Goal: Task Accomplishment & Management: Complete application form

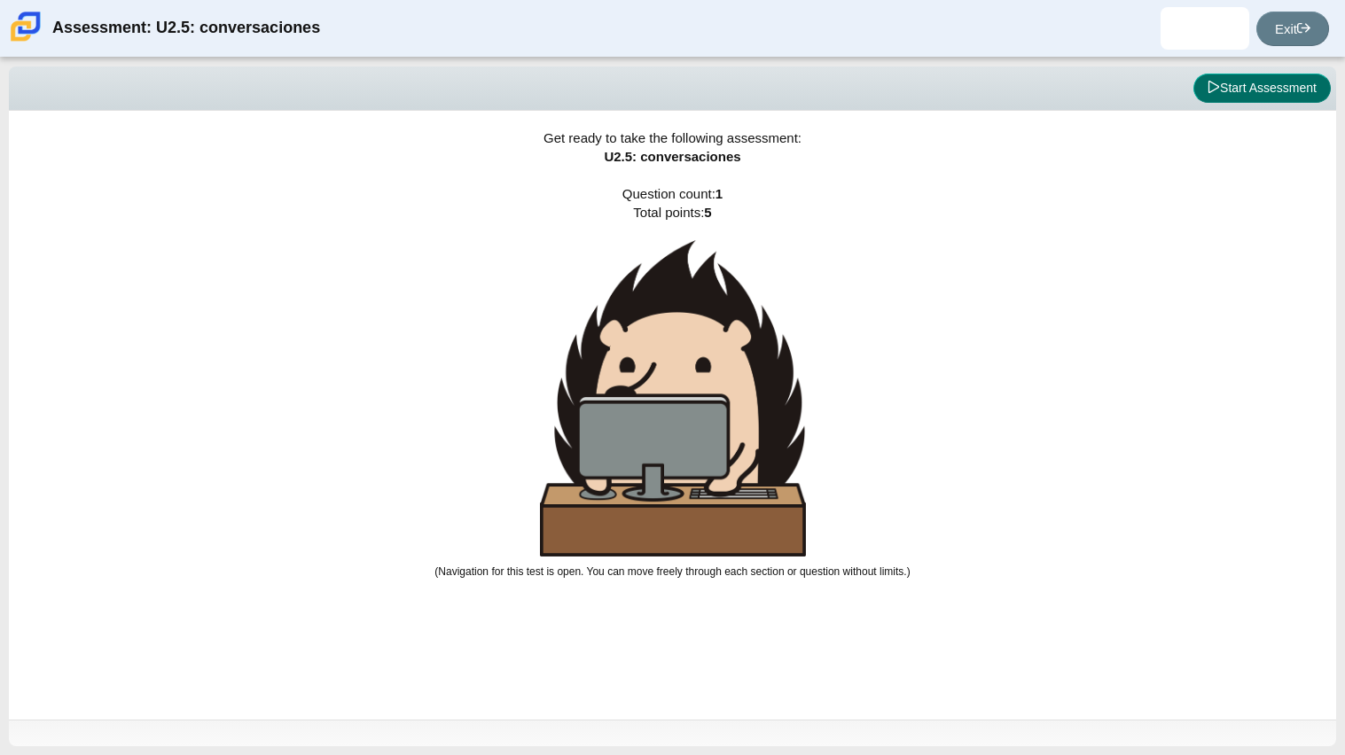
click at [1269, 74] on button "Start Assessment" at bounding box center [1261, 89] width 137 height 30
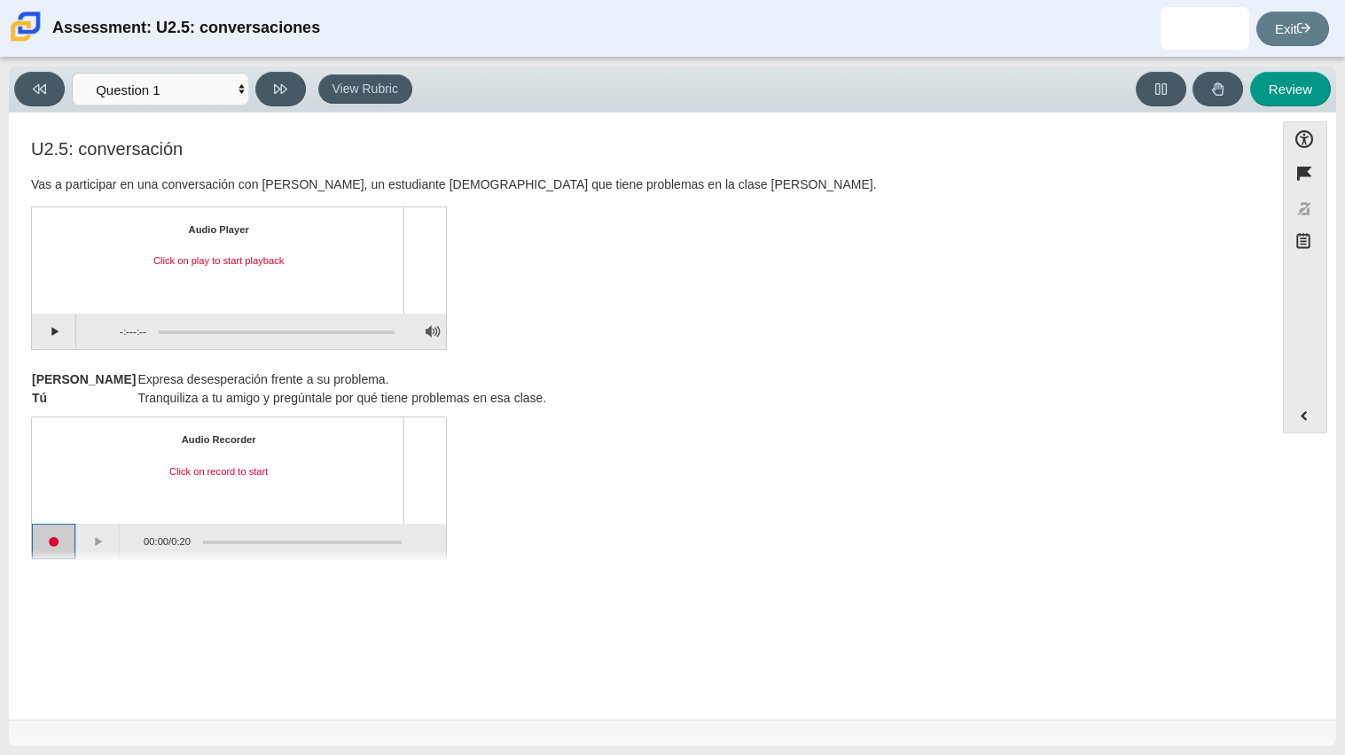
click at [51, 538] on button "Start recording" at bounding box center [54, 541] width 44 height 35
click at [109, 544] on button "Pause" at bounding box center [98, 541] width 44 height 35
click at [51, 544] on button "Stop recording" at bounding box center [54, 541] width 44 height 35
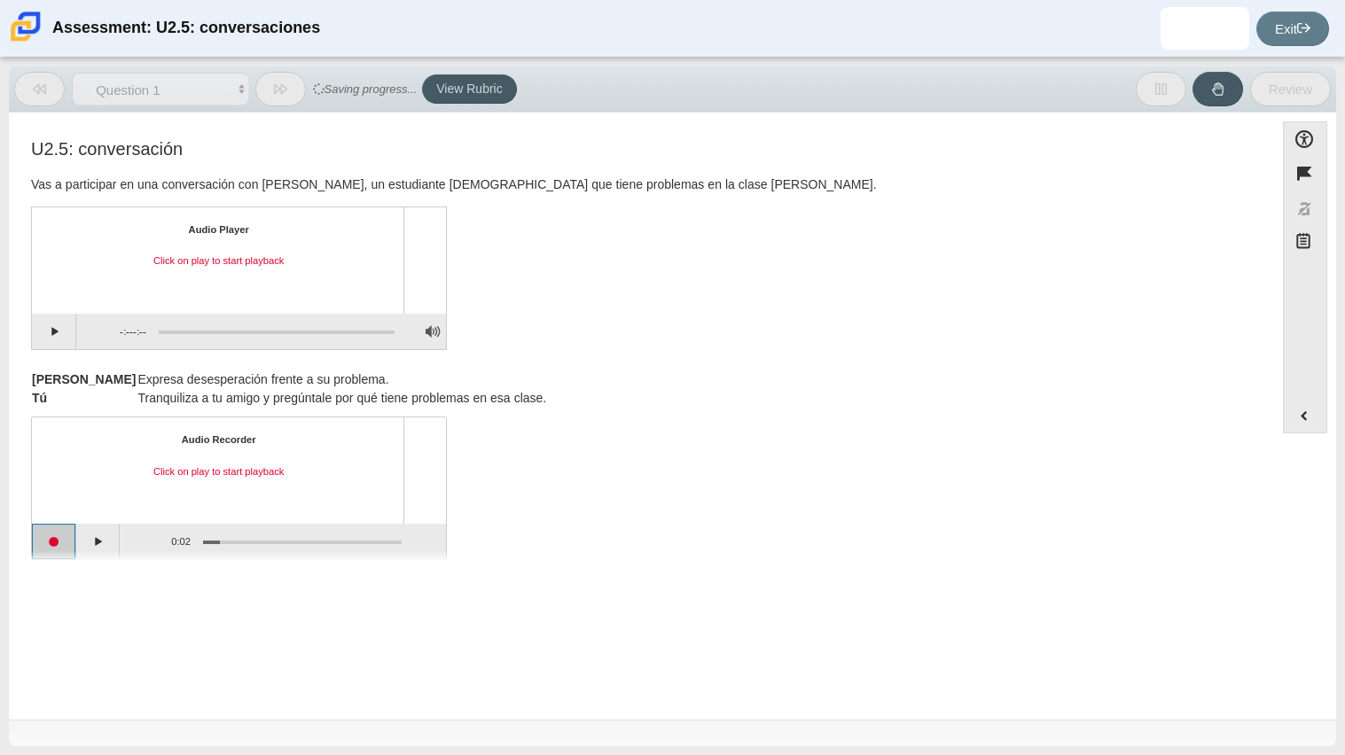
click at [53, 544] on button "Start recording" at bounding box center [54, 541] width 44 height 35
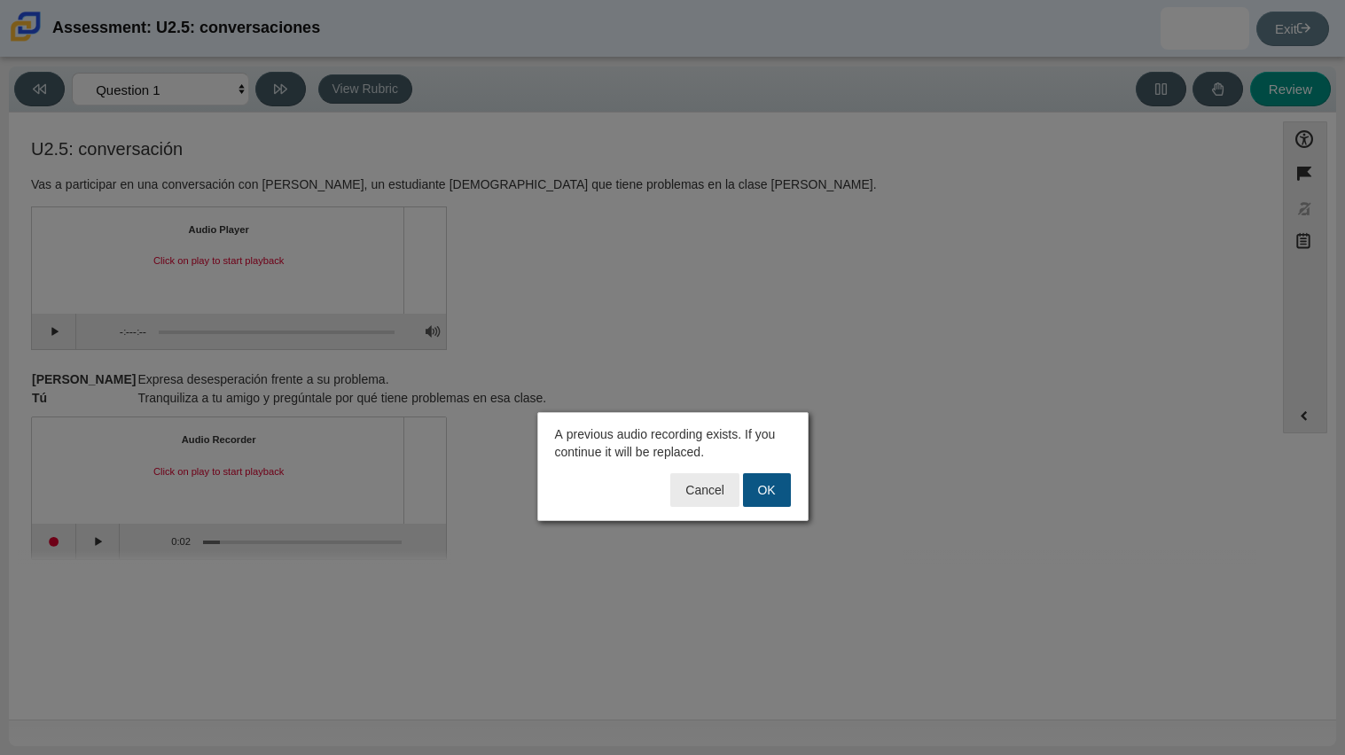
click at [757, 498] on button "OK" at bounding box center [767, 490] width 48 height 34
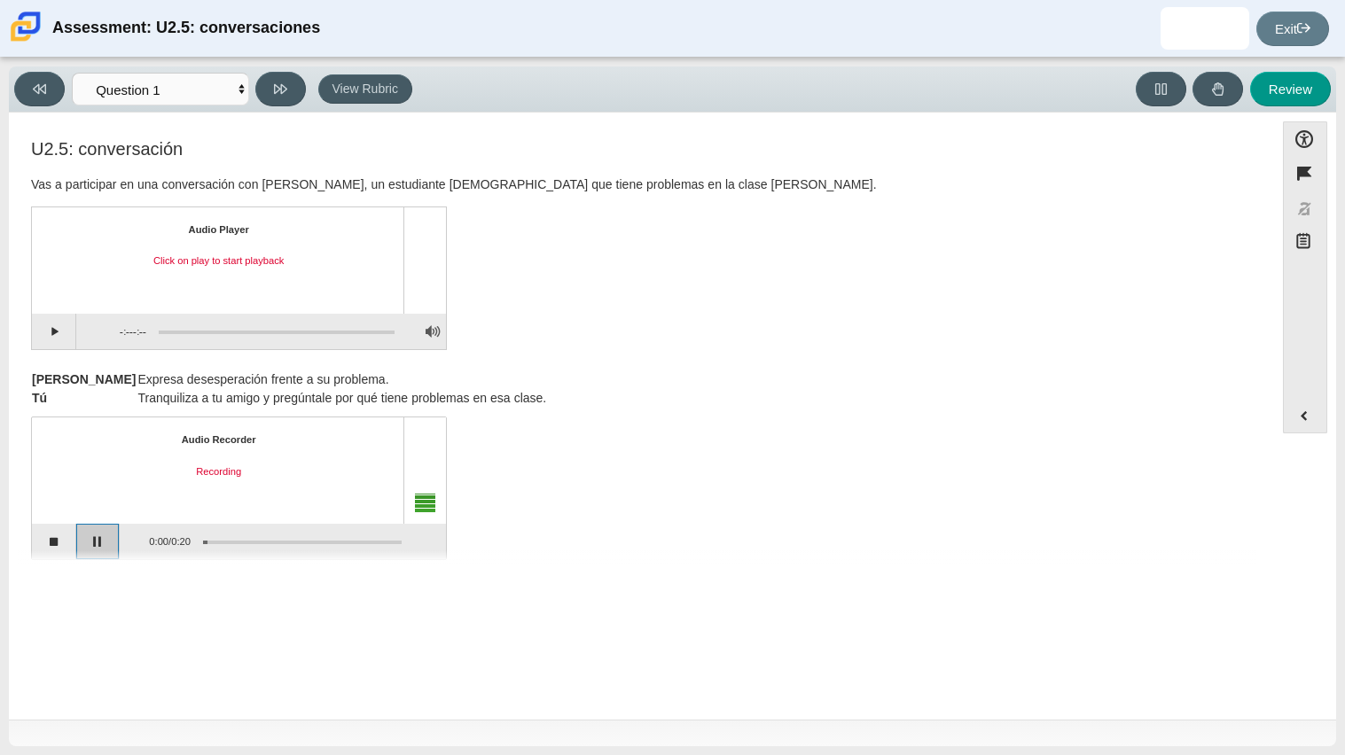
click at [98, 528] on button "Pause" at bounding box center [98, 541] width 44 height 35
click at [59, 333] on button "Play" at bounding box center [54, 331] width 44 height 35
click at [98, 543] on button "Play" at bounding box center [98, 541] width 44 height 35
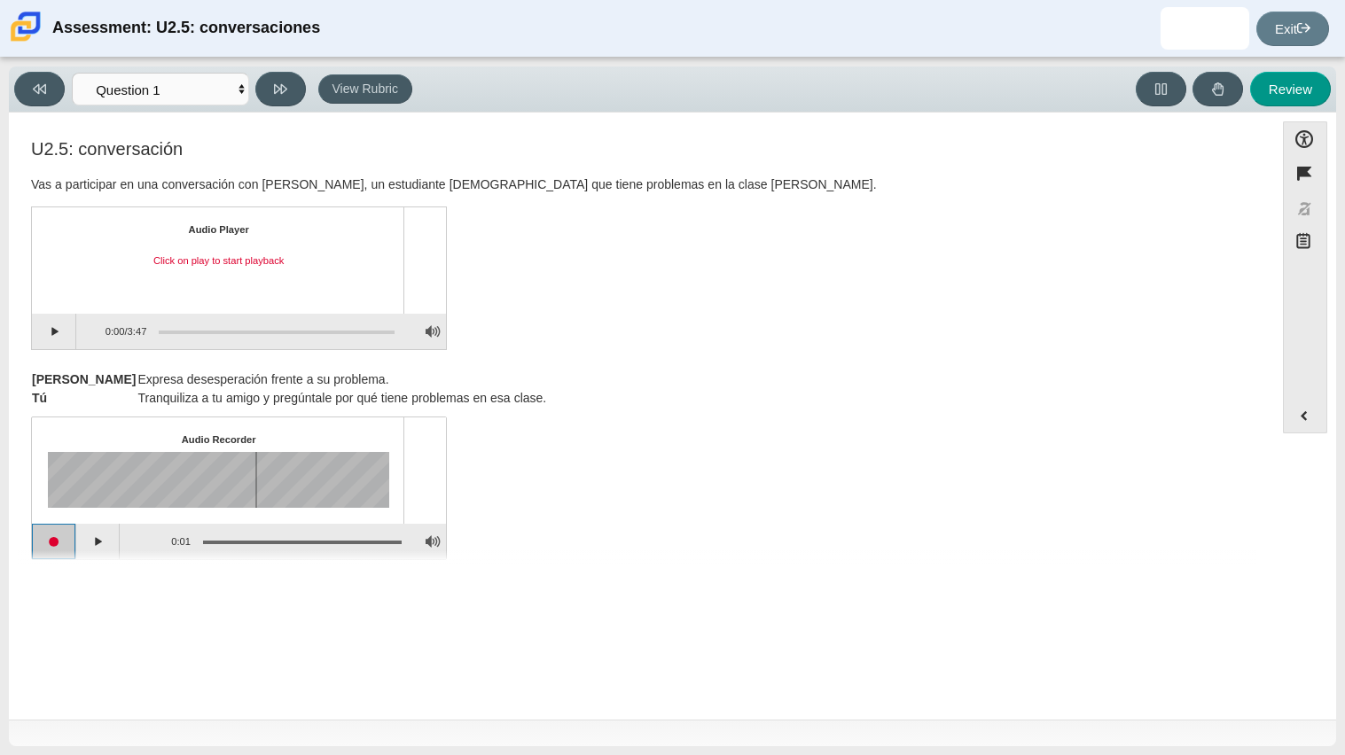
click at [59, 544] on button "Start recording" at bounding box center [54, 541] width 44 height 35
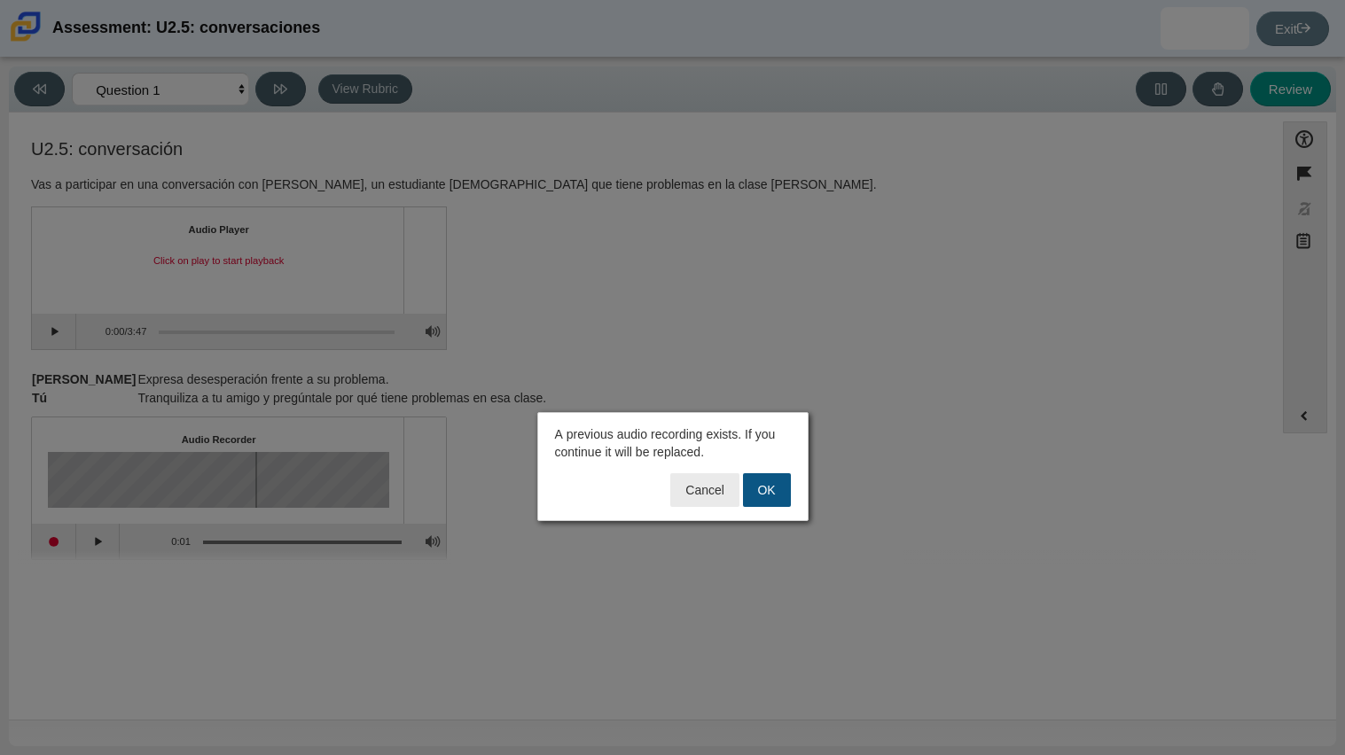
click at [775, 498] on button "OK" at bounding box center [767, 490] width 48 height 34
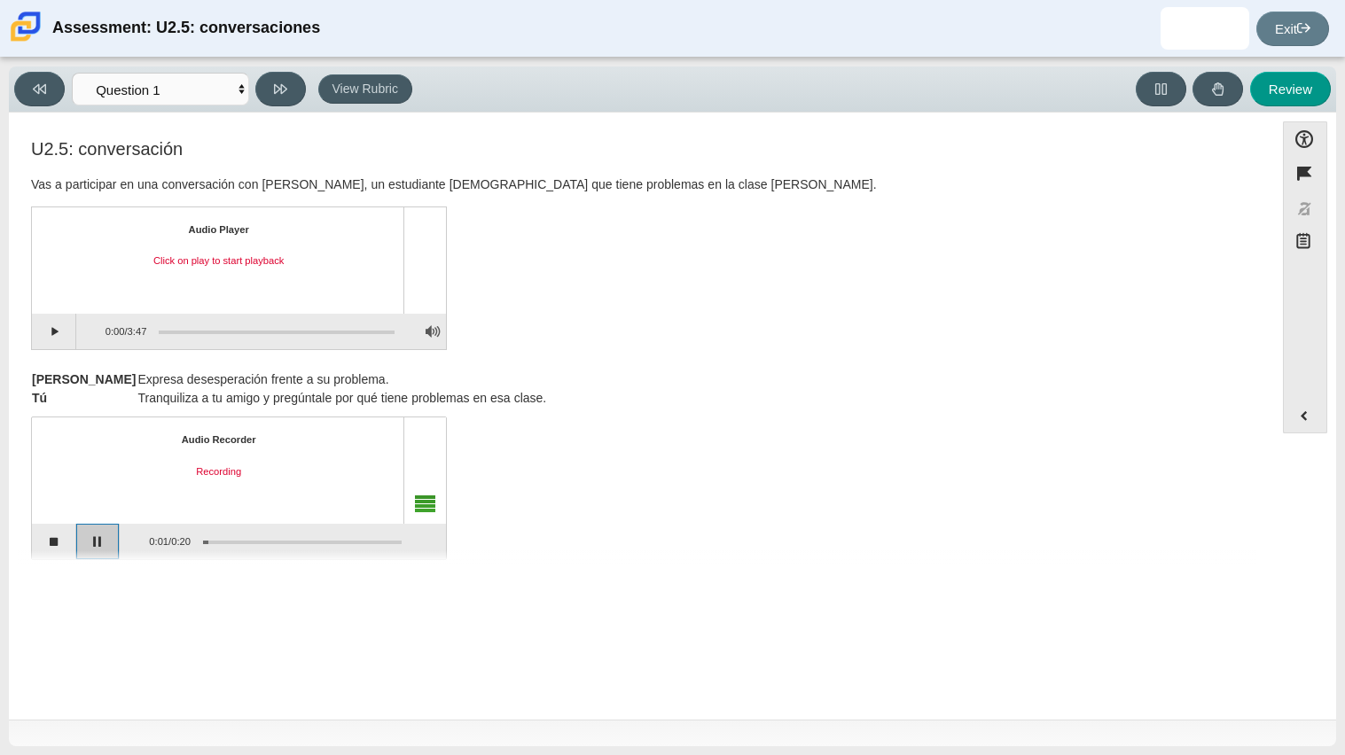
click at [99, 536] on button "Pause" at bounding box center [98, 541] width 44 height 35
click at [51, 540] on button "Stop recording" at bounding box center [54, 541] width 44 height 35
click at [104, 543] on button "Play" at bounding box center [98, 541] width 44 height 35
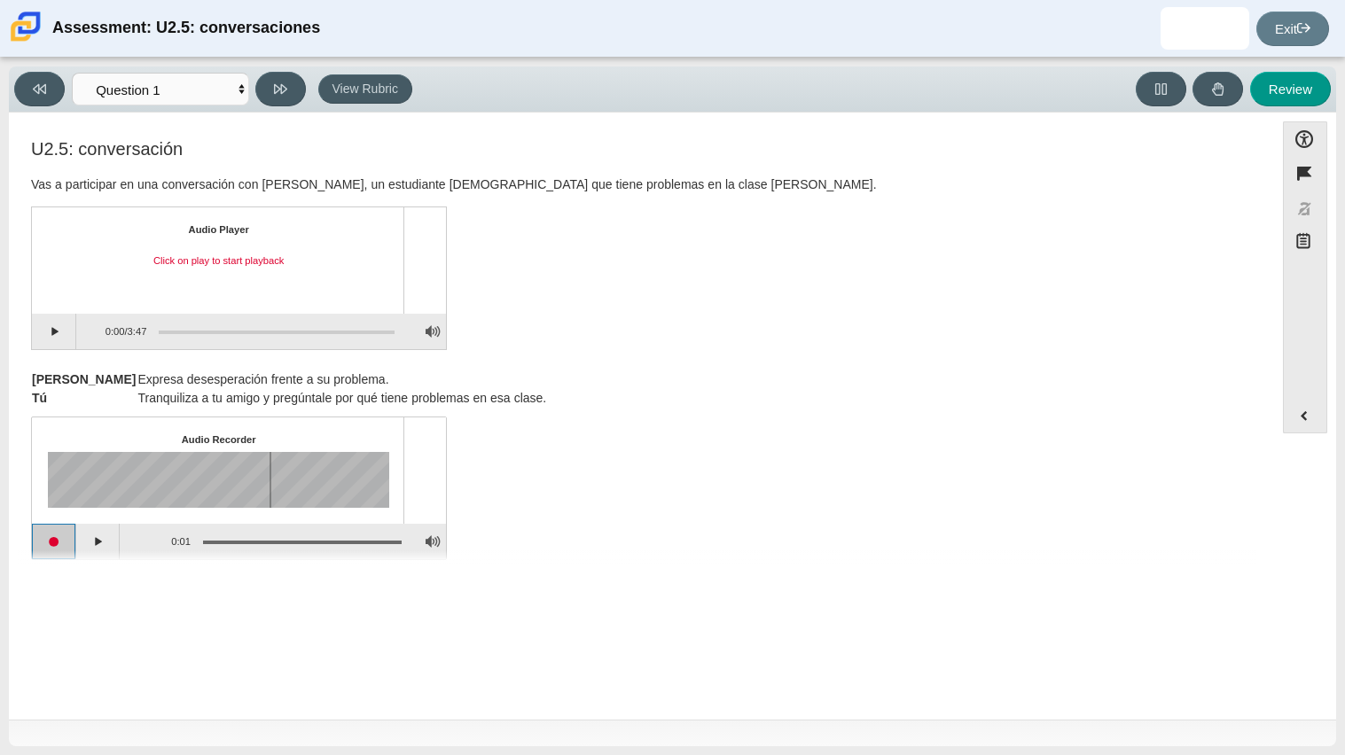
click at [62, 544] on button "Start recording" at bounding box center [54, 541] width 44 height 35
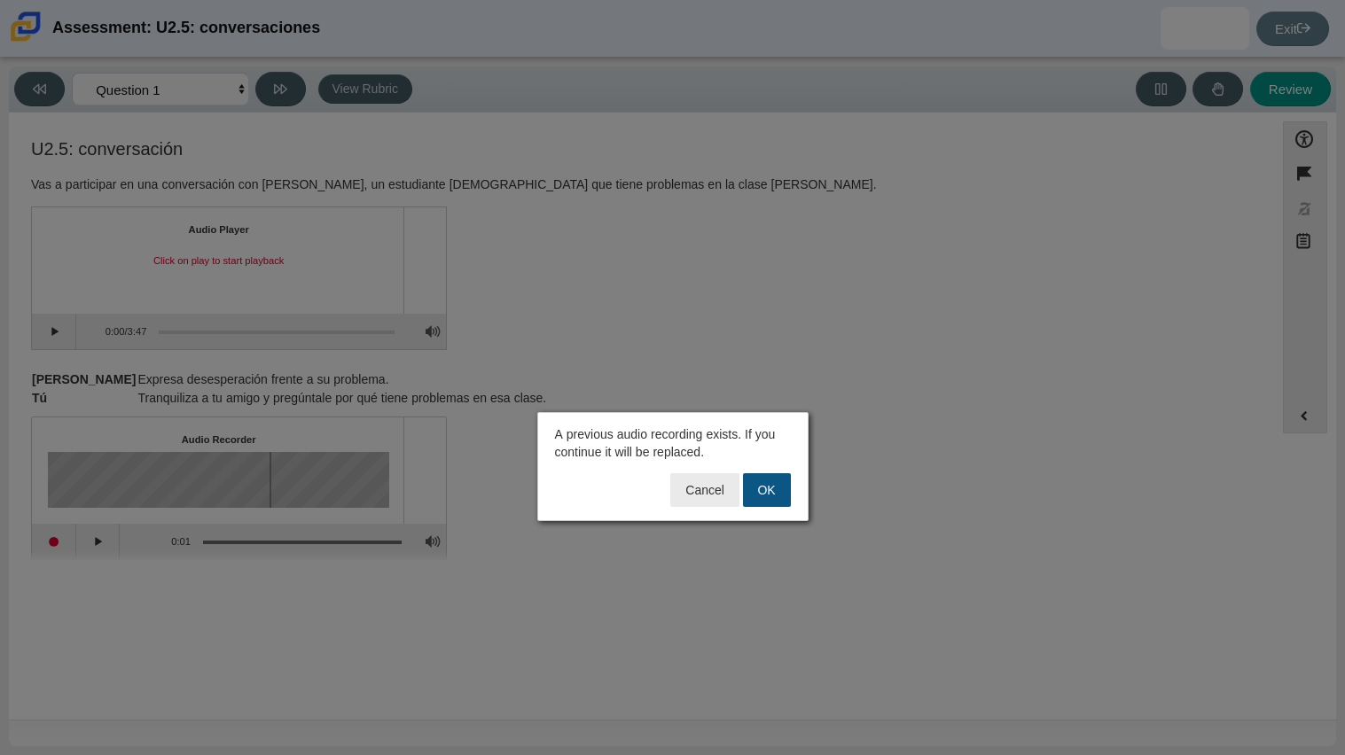
click at [769, 481] on button "OK" at bounding box center [767, 490] width 48 height 34
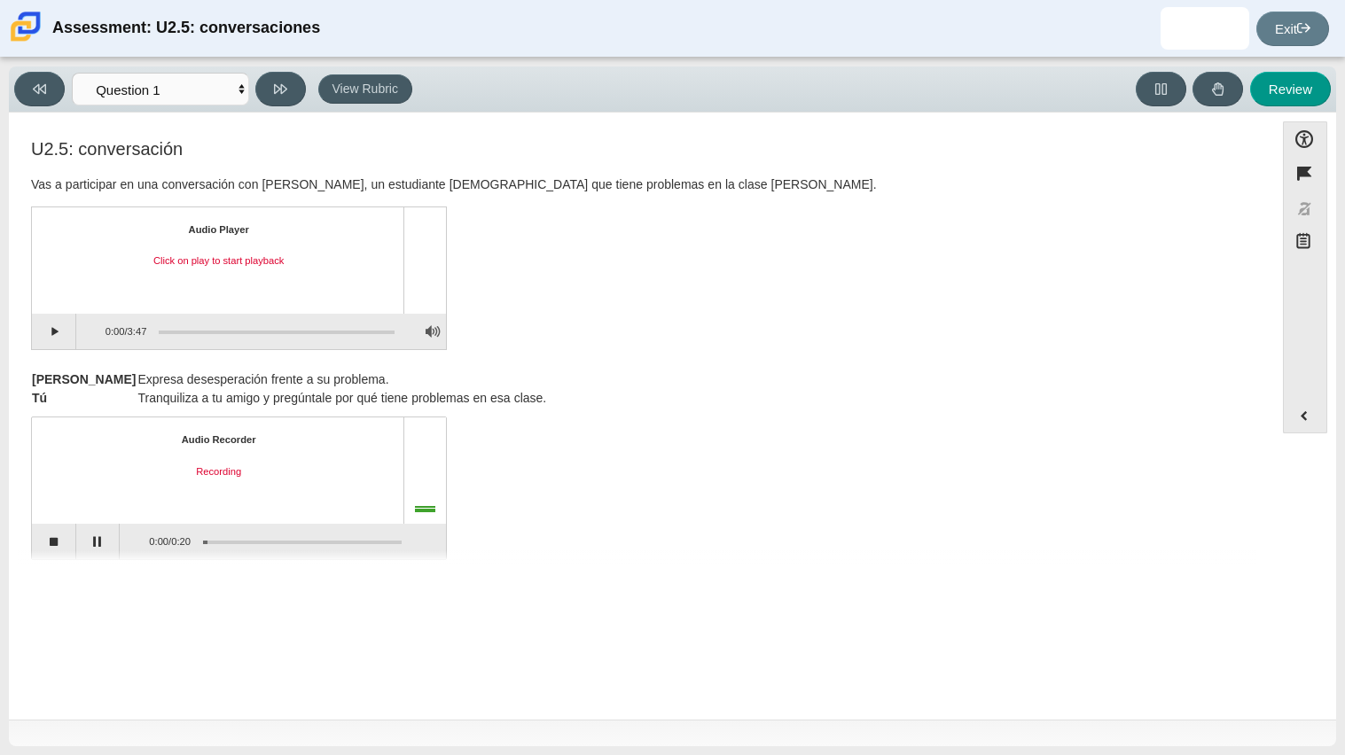
click at [95, 550] on div "Feature U2.5: conversación Vas a participar en una conversación con [PERSON_NAM…" at bounding box center [642, 345] width 1248 height 438
click at [100, 536] on button "Pause" at bounding box center [98, 541] width 44 height 35
click at [103, 542] on button "Continue recording" at bounding box center [98, 541] width 44 height 35
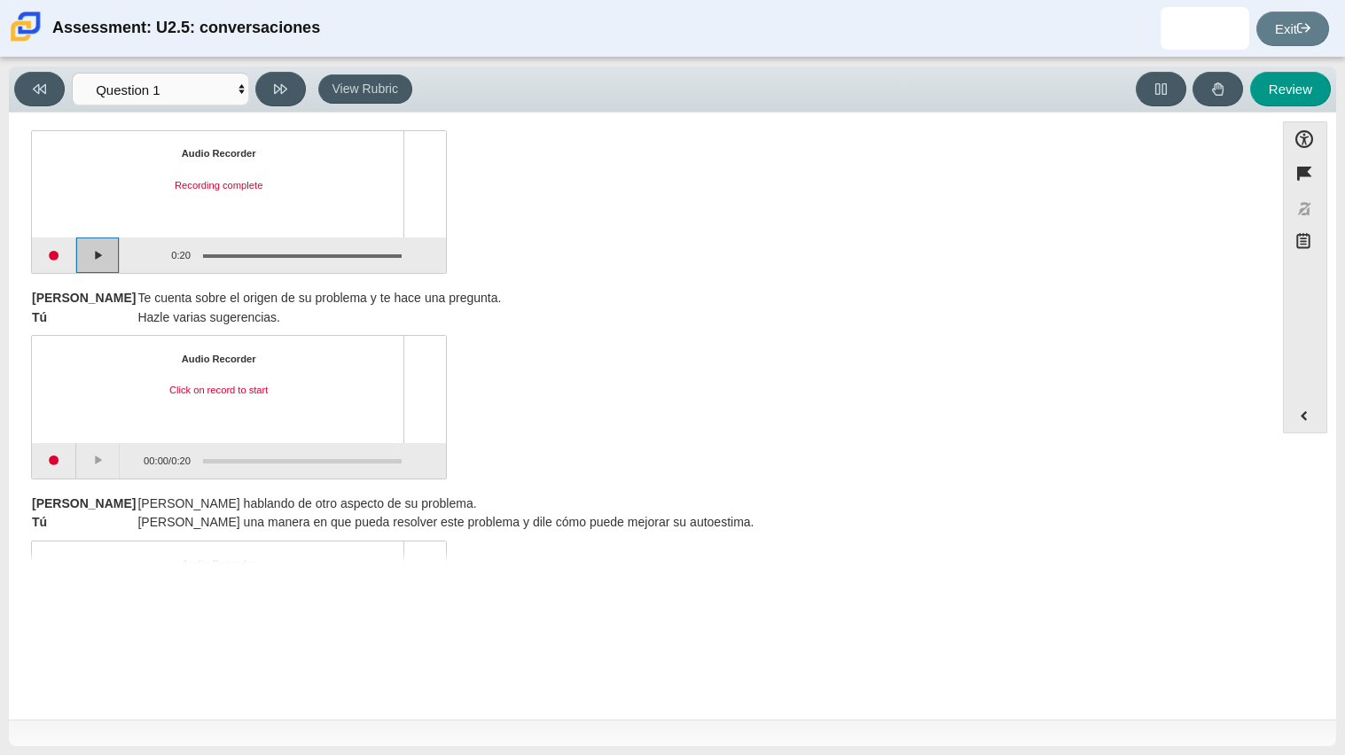
scroll to position [303, 0]
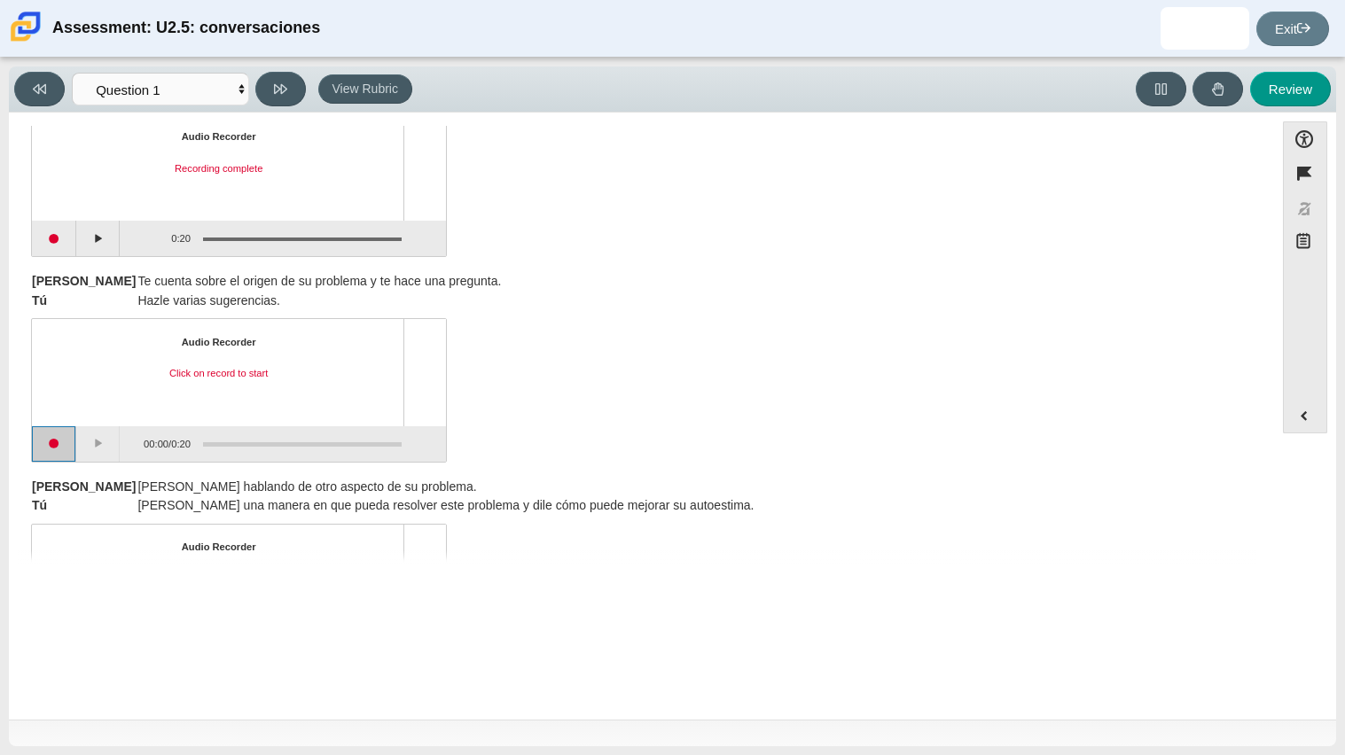
click at [58, 442] on button "Start recording" at bounding box center [54, 443] width 44 height 35
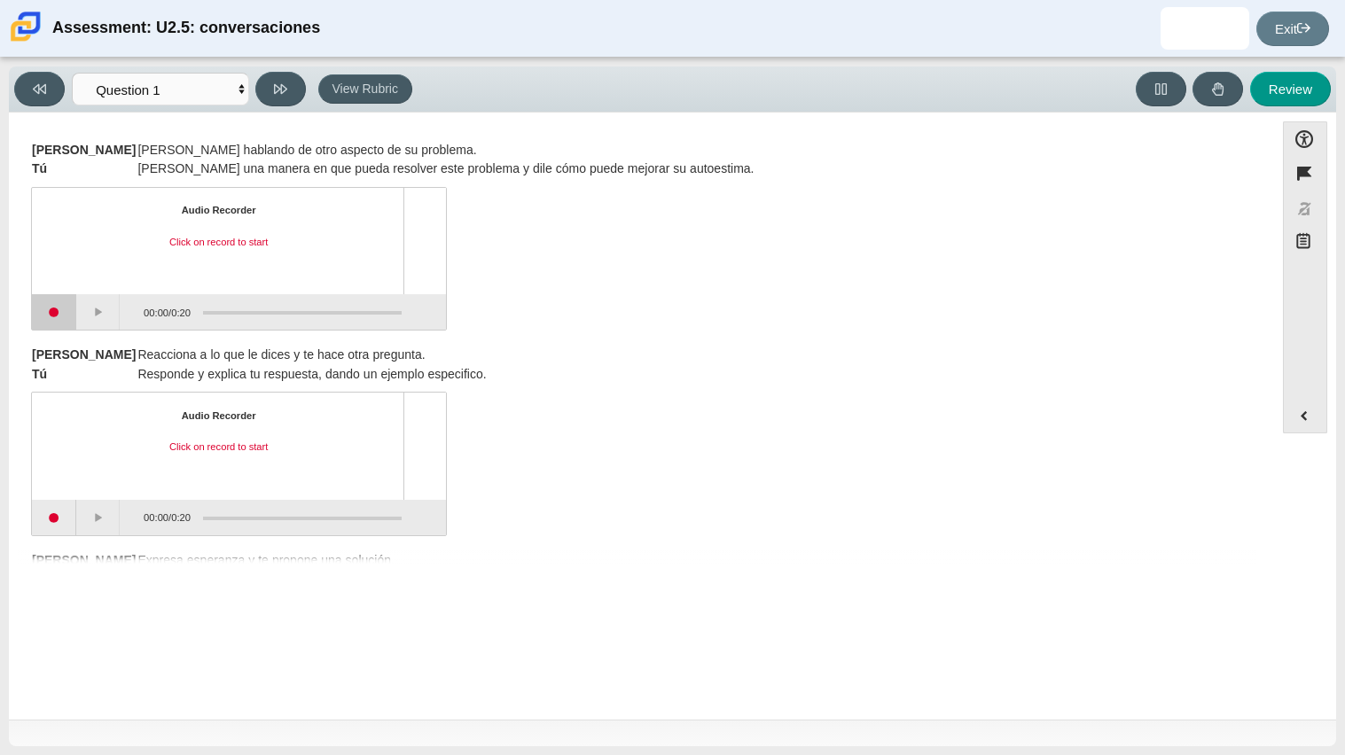
scroll to position [647, 0]
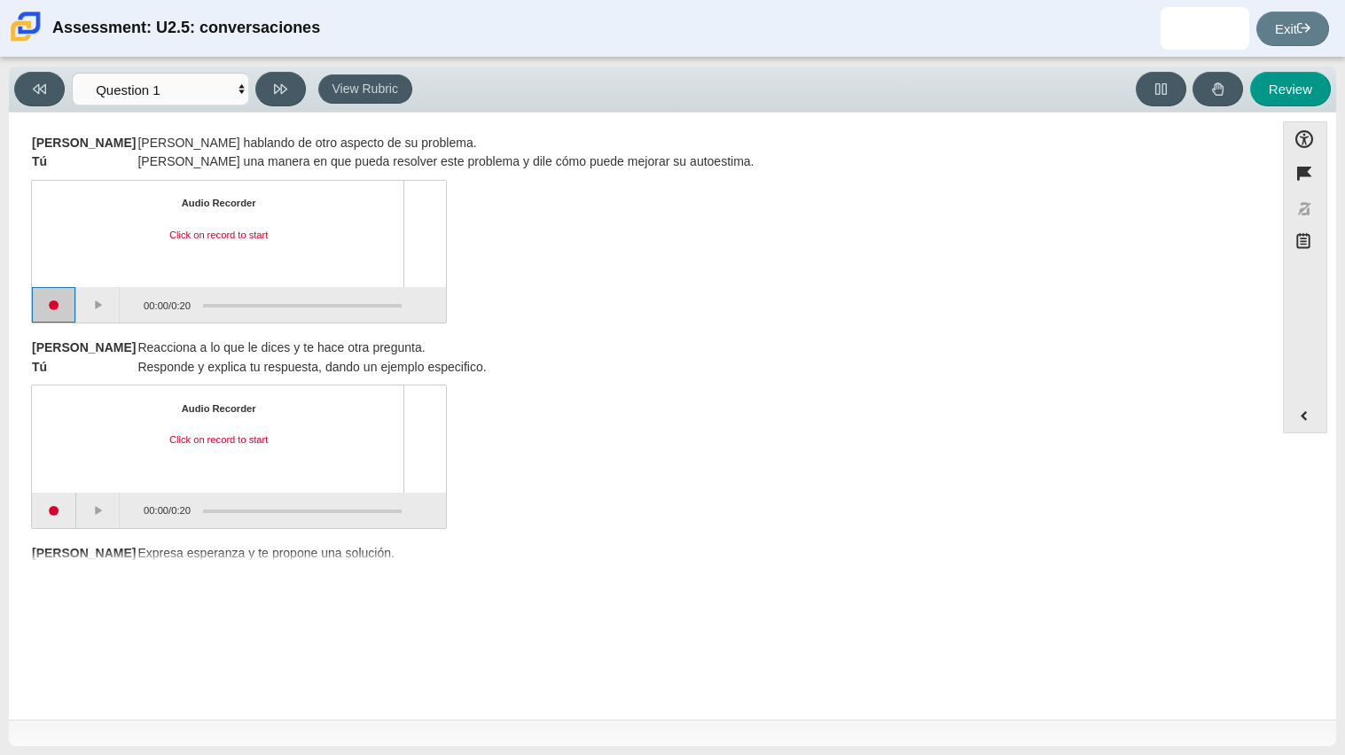
click at [51, 309] on button "Start recording" at bounding box center [54, 304] width 44 height 35
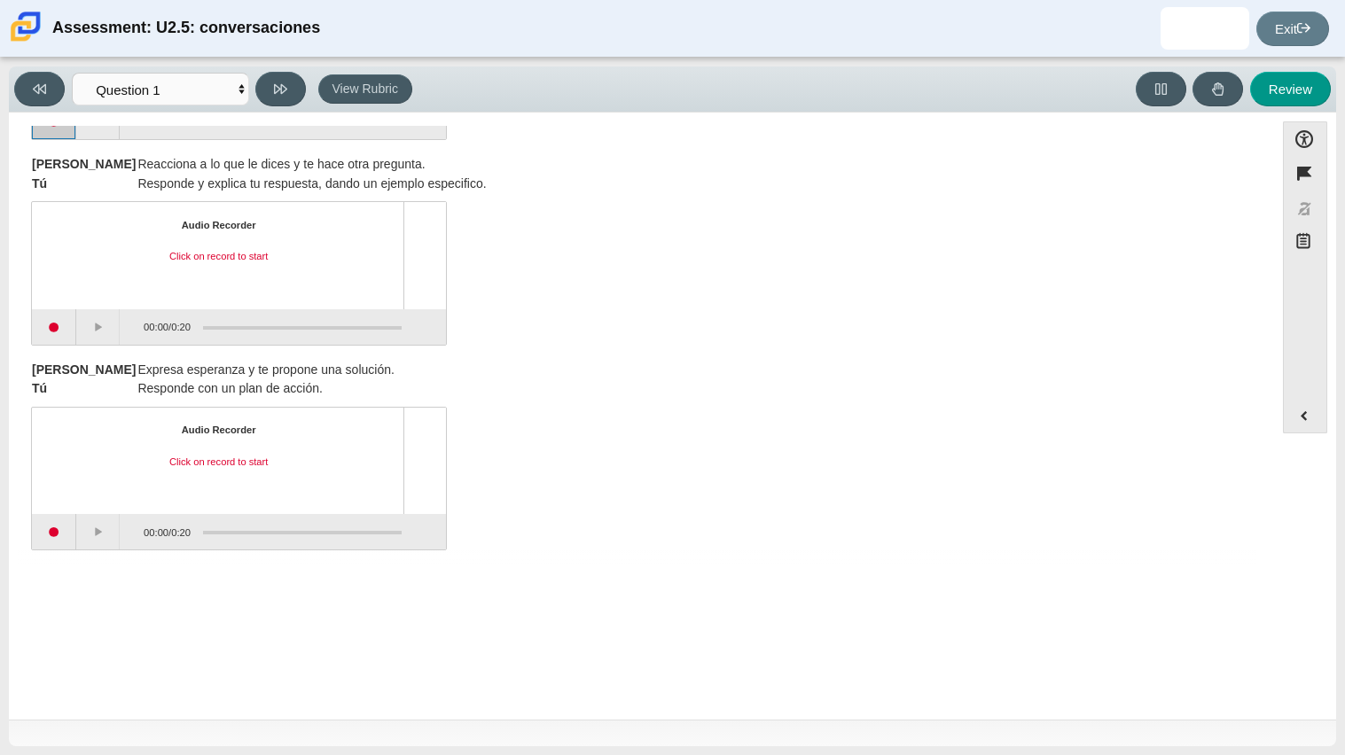
scroll to position [841, 0]
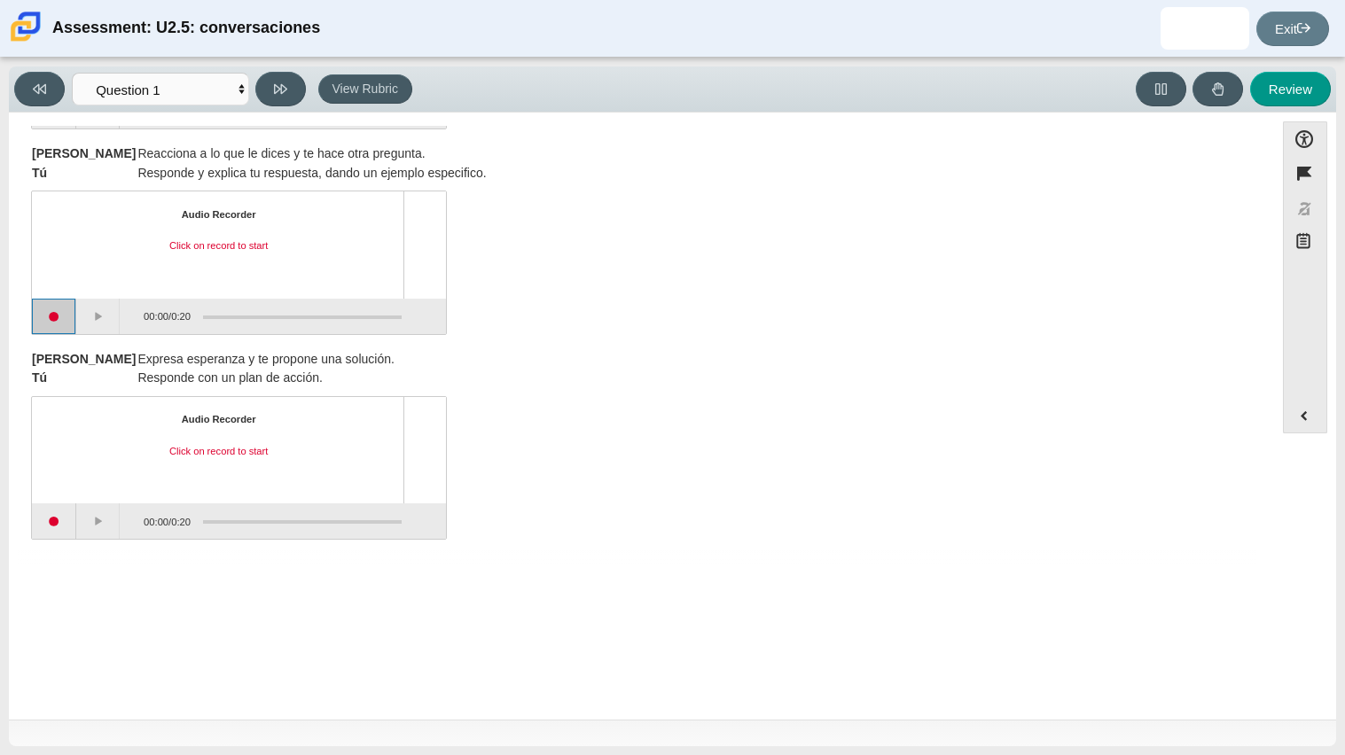
click at [50, 317] on button "Start recording" at bounding box center [54, 316] width 44 height 35
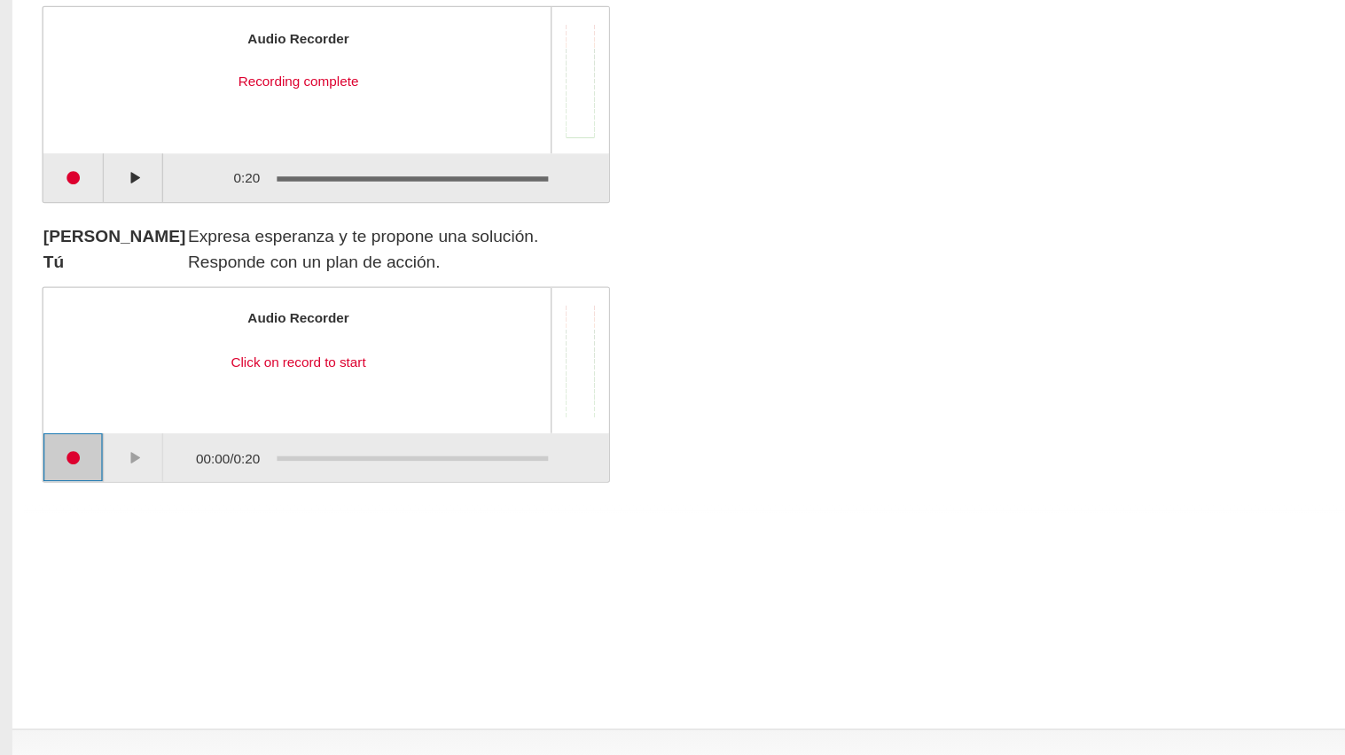
click at [58, 529] on button "Start recording" at bounding box center [54, 521] width 44 height 35
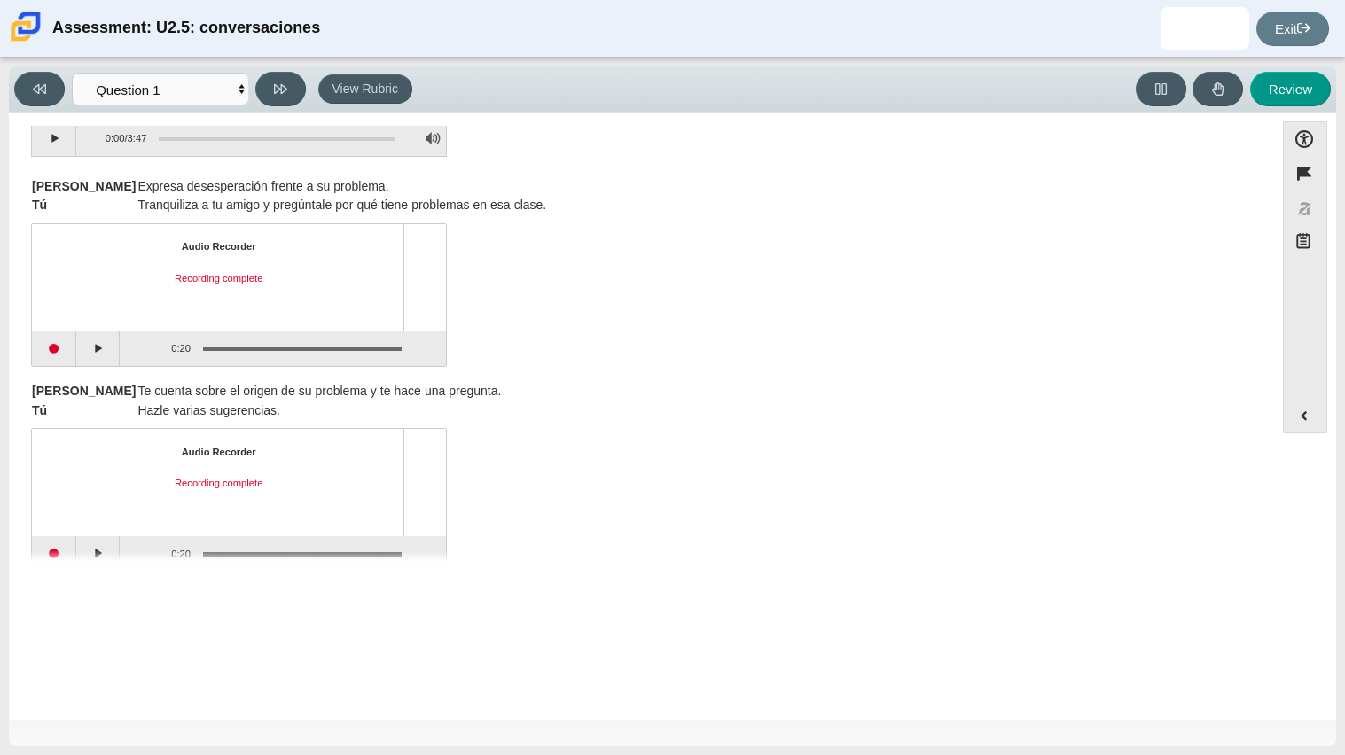
scroll to position [195, 0]
click at [58, 342] on button "Start recording" at bounding box center [54, 346] width 44 height 35
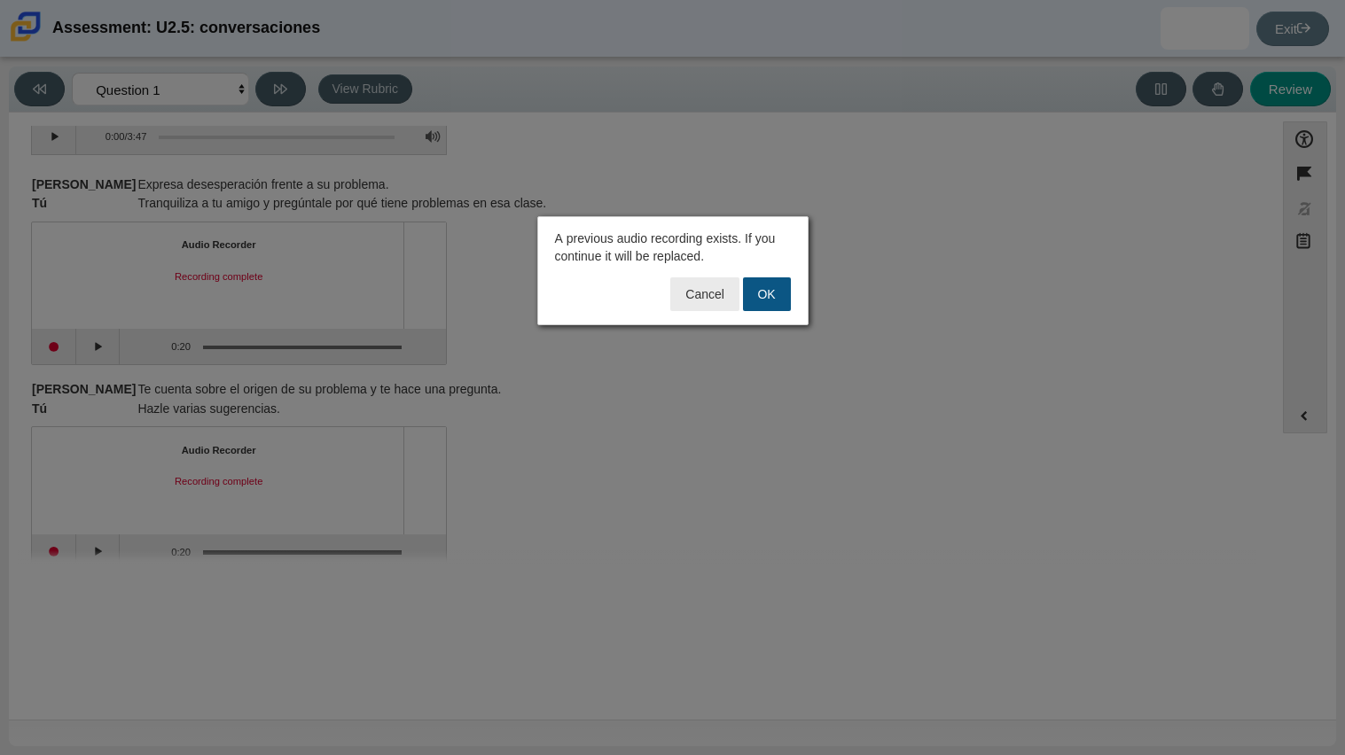
click at [773, 303] on button "OK" at bounding box center [767, 295] width 48 height 34
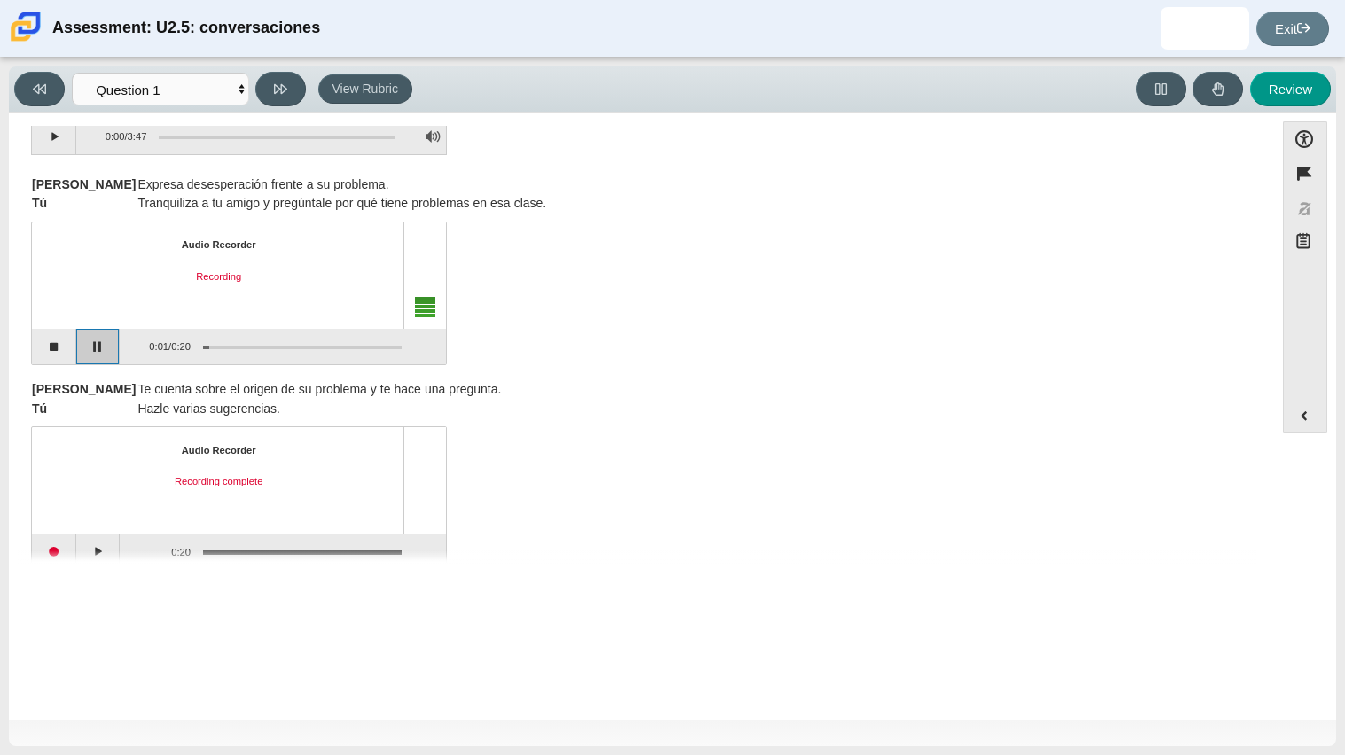
click at [112, 347] on button "Pause" at bounding box center [98, 346] width 44 height 35
click at [93, 343] on button "Continue recording" at bounding box center [98, 346] width 44 height 35
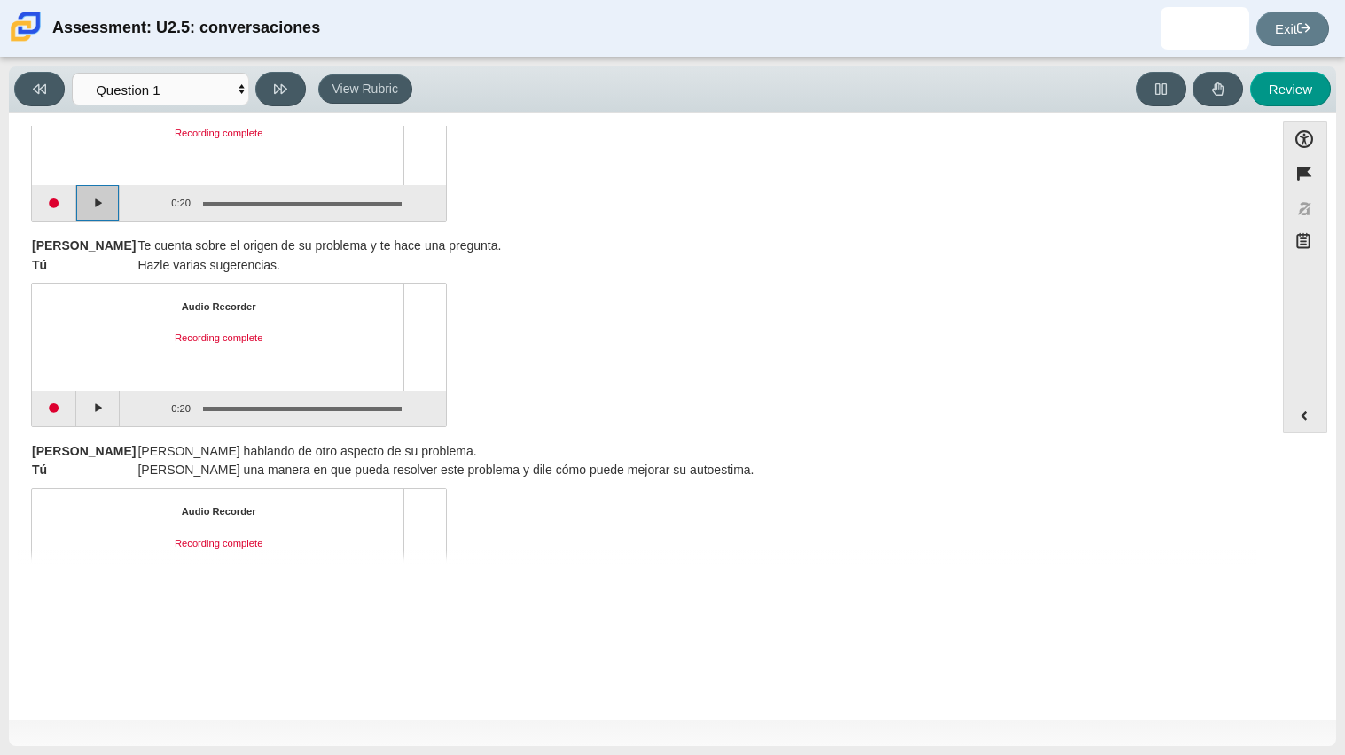
scroll to position [370, 0]
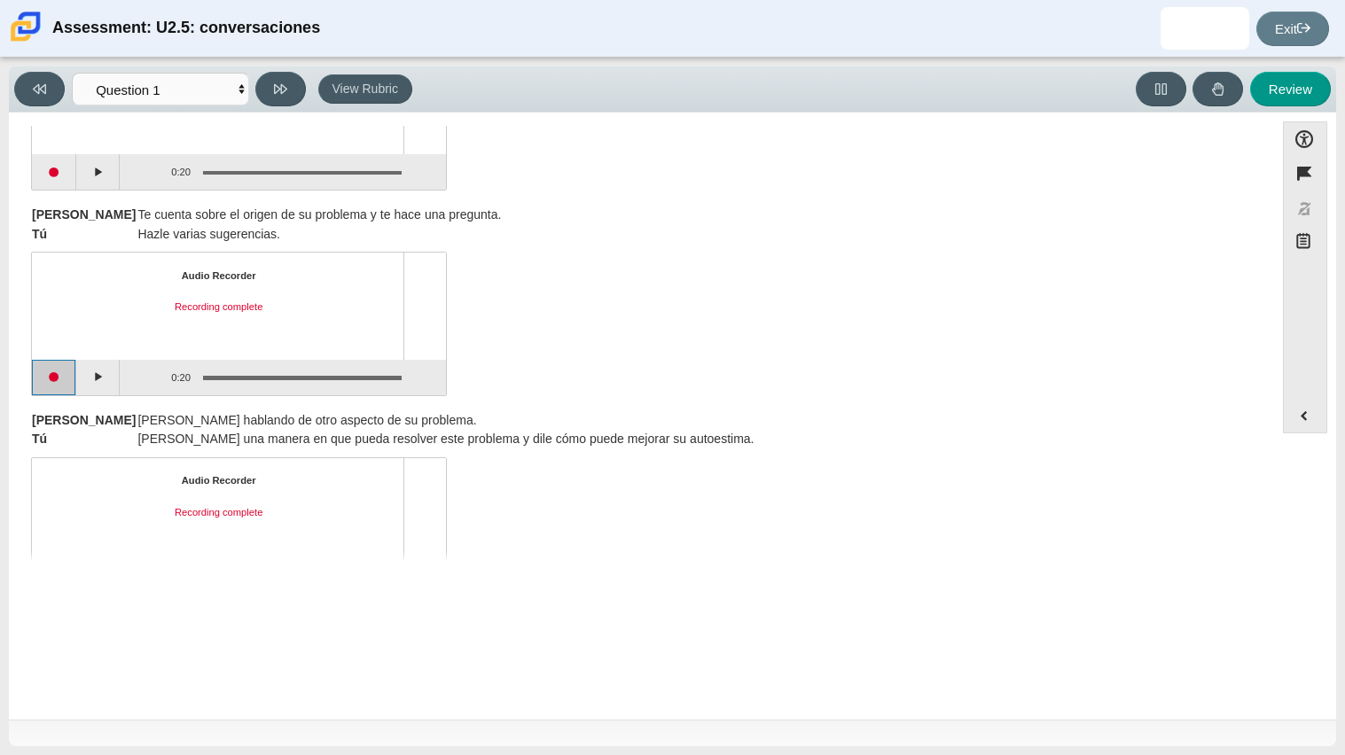
click at [58, 383] on button "Start recording" at bounding box center [54, 377] width 44 height 35
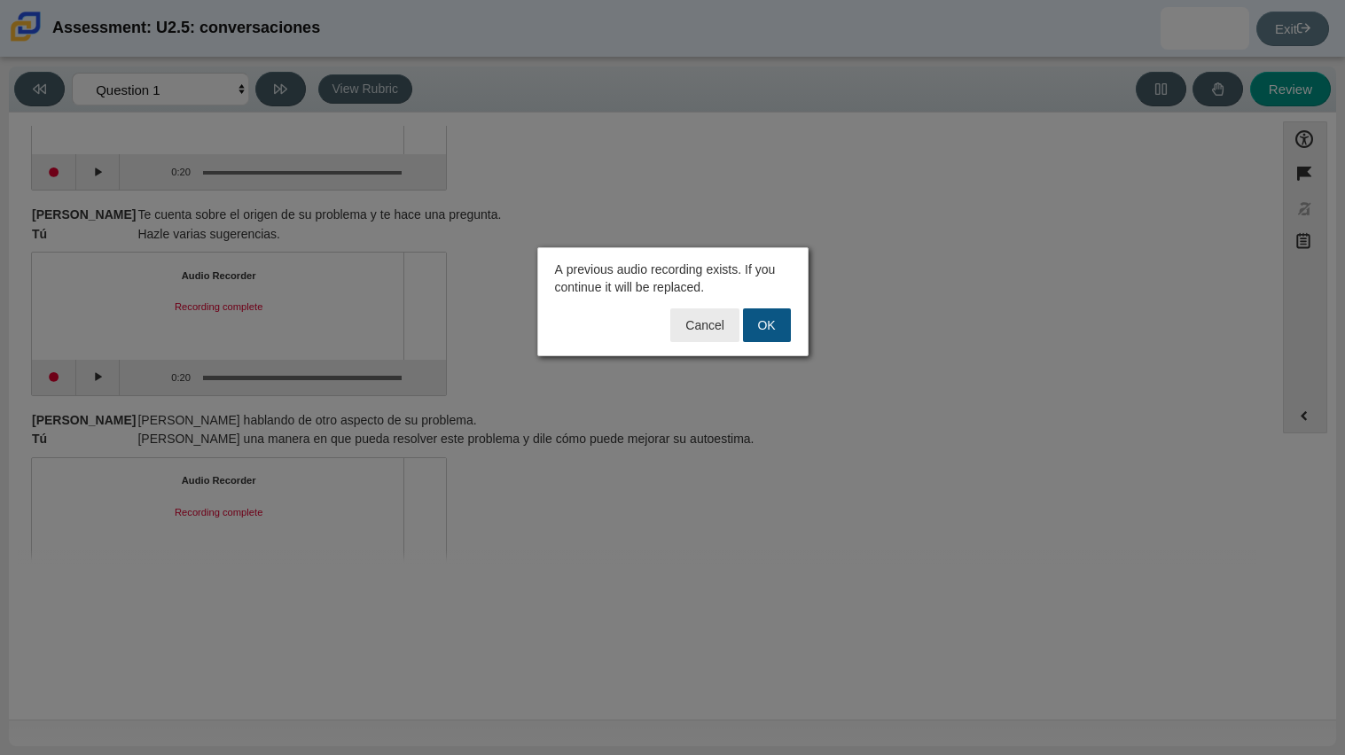
click at [765, 327] on button "OK" at bounding box center [767, 326] width 48 height 34
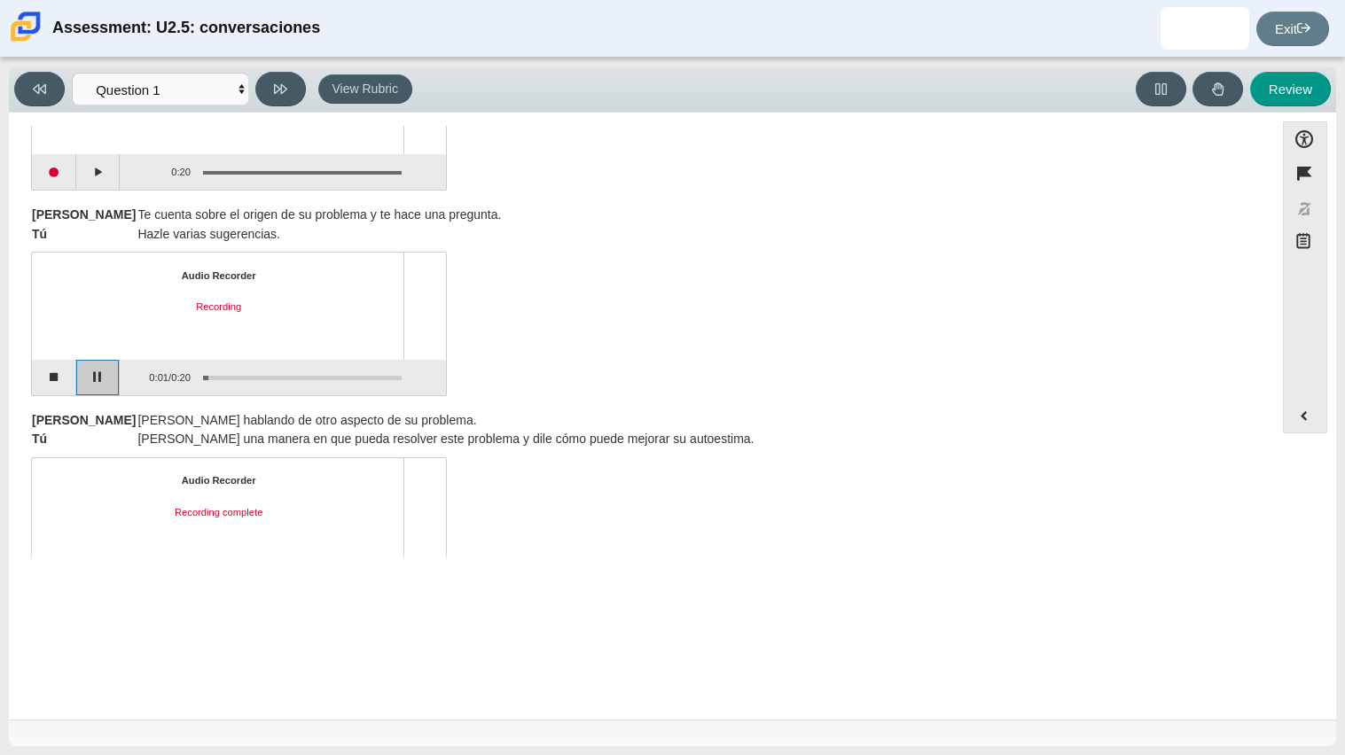
click at [106, 388] on button "Pause" at bounding box center [98, 377] width 44 height 35
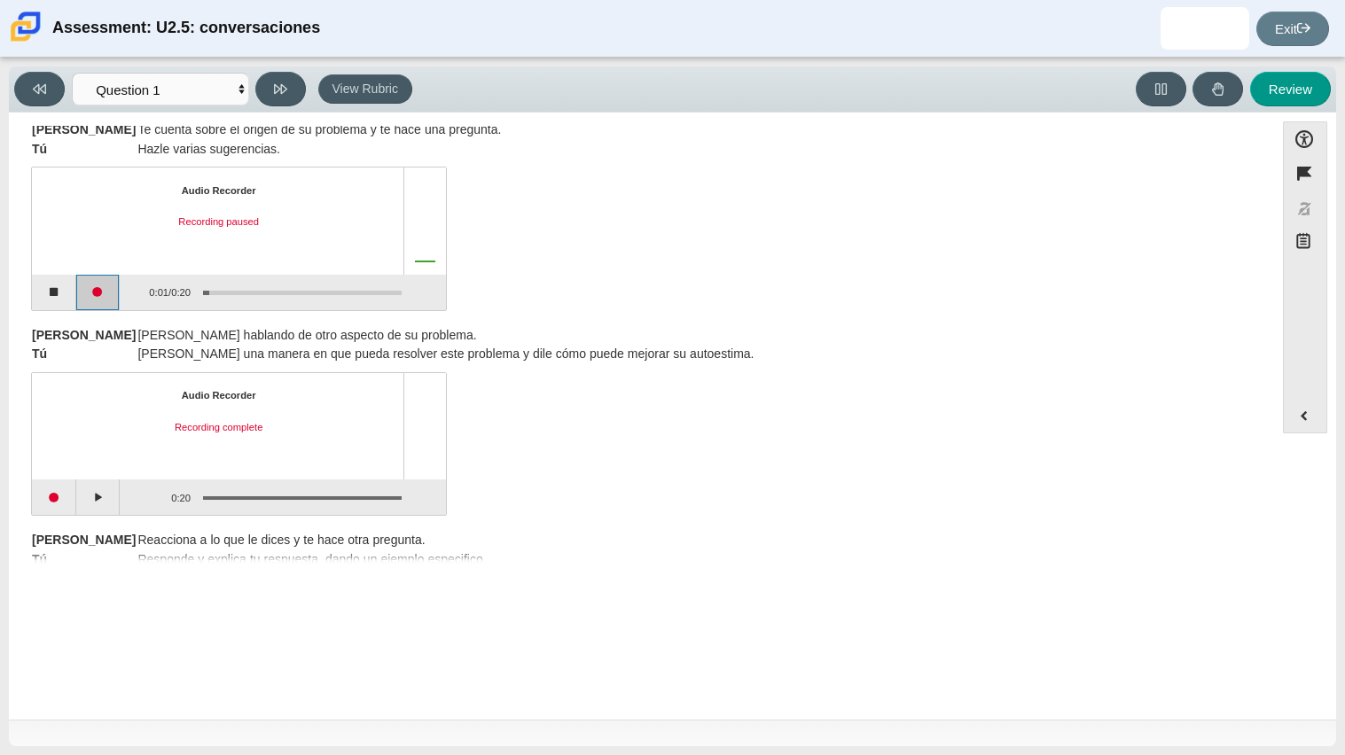
scroll to position [440, 0]
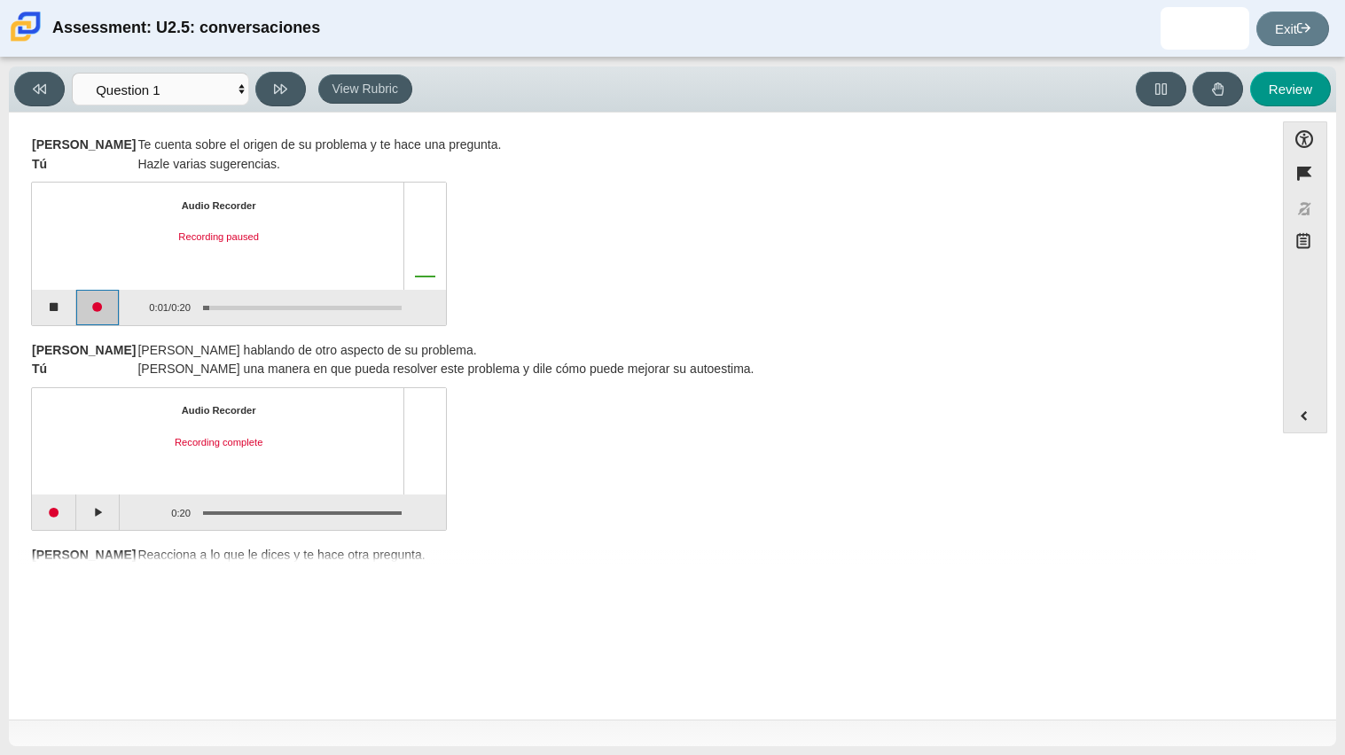
click at [100, 313] on button "Continue recording" at bounding box center [98, 307] width 44 height 35
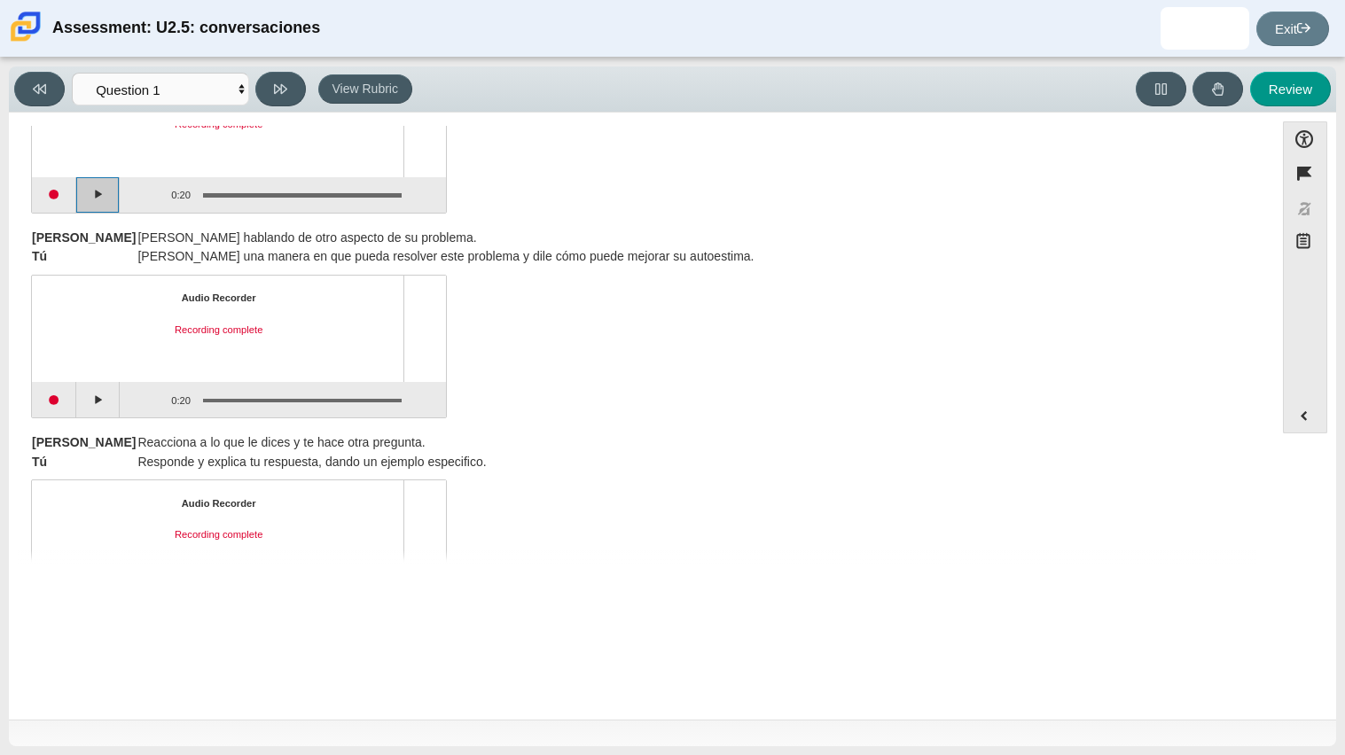
scroll to position [841, 0]
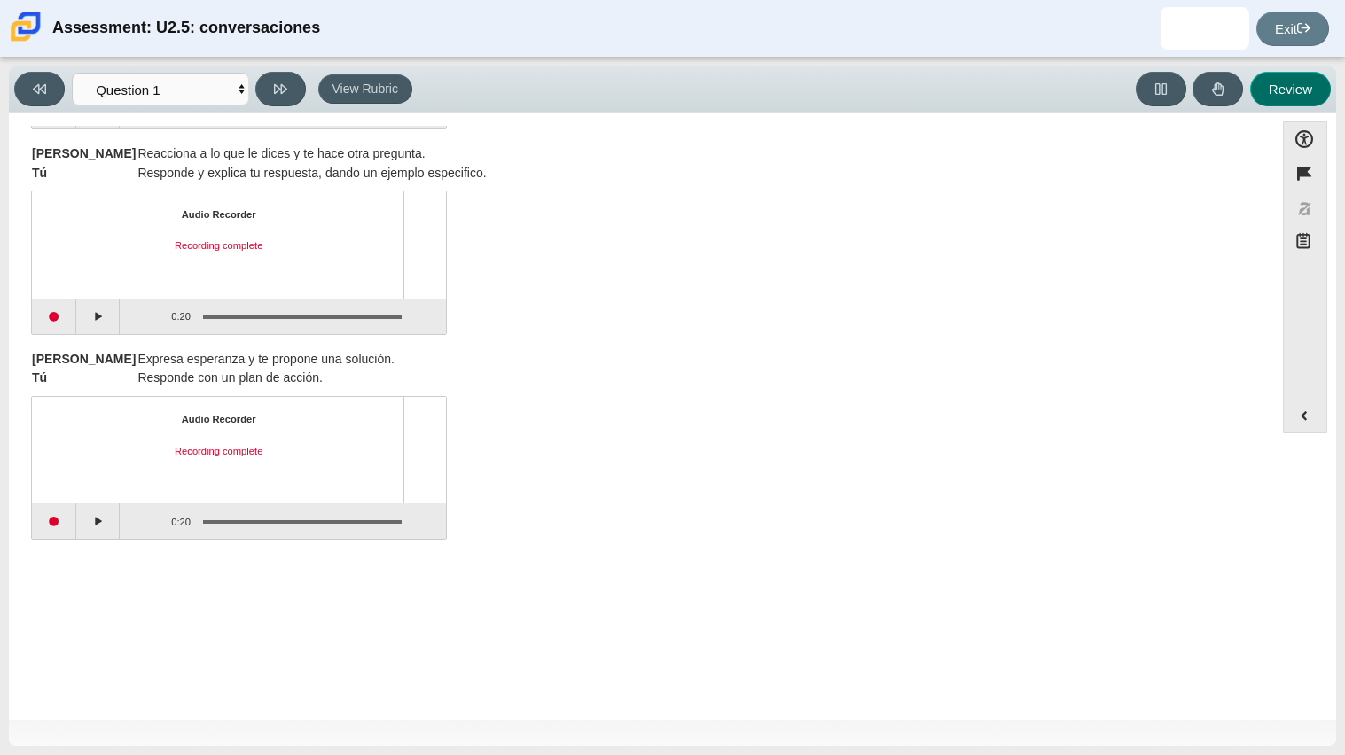
click at [1279, 82] on button "Review" at bounding box center [1290, 89] width 81 height 35
select select "review"
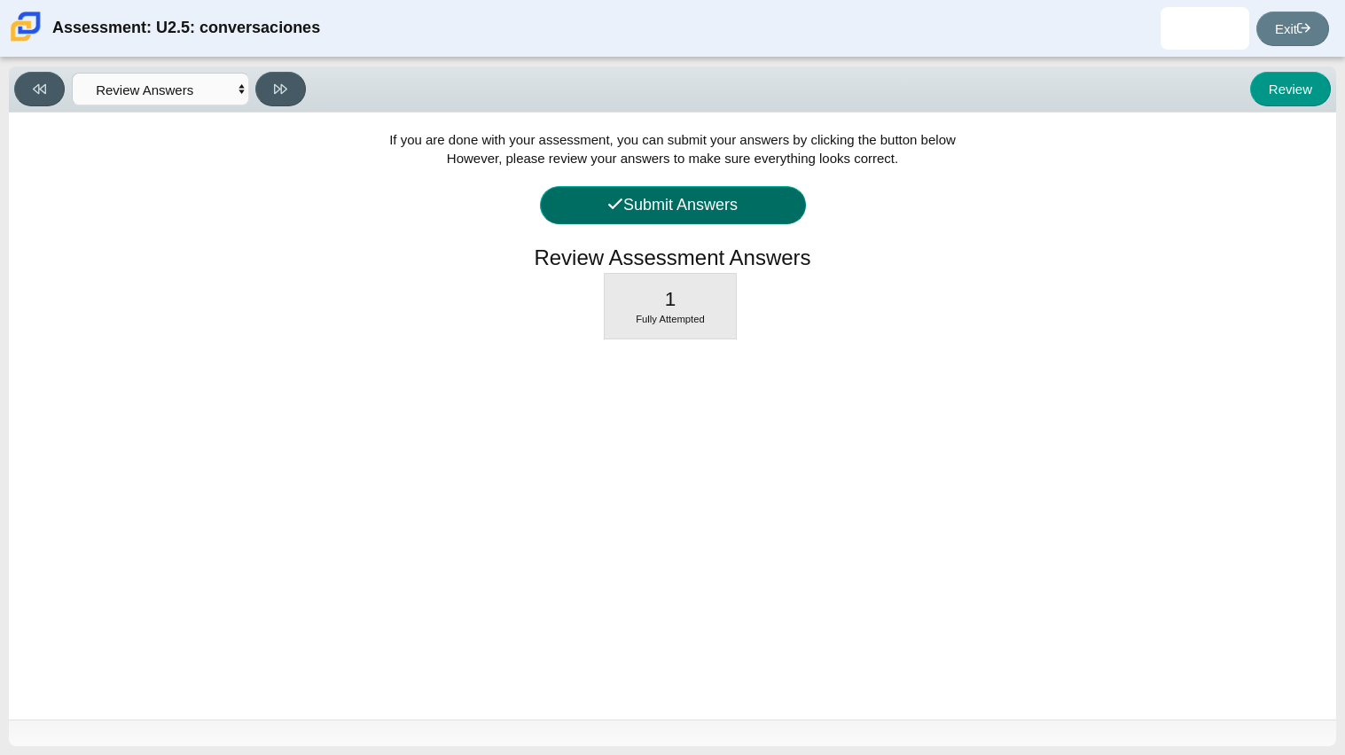
click at [697, 211] on button "Submit Answers" at bounding box center [673, 205] width 266 height 38
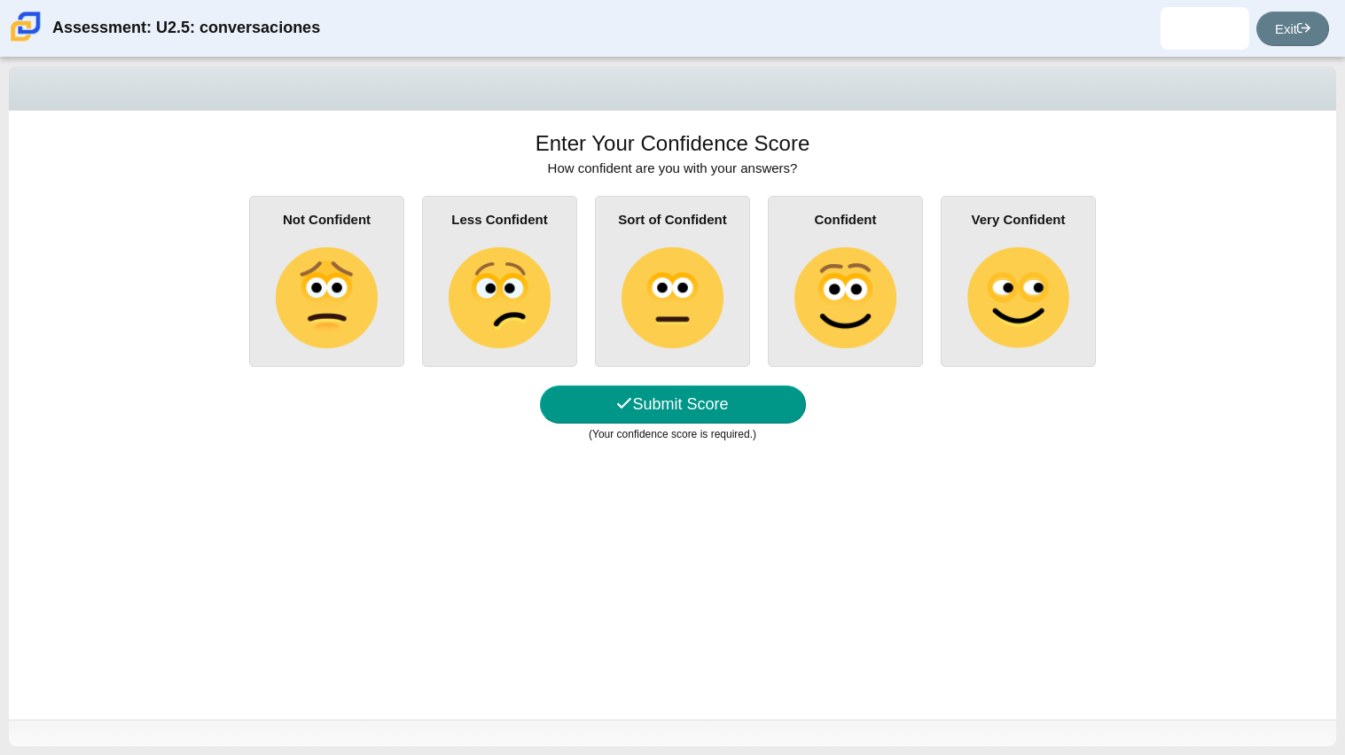
click at [717, 314] on img at bounding box center [672, 297] width 101 height 101
click at [0, 0] on input "Sort of Confident" at bounding box center [0, 0] width 0 height 0
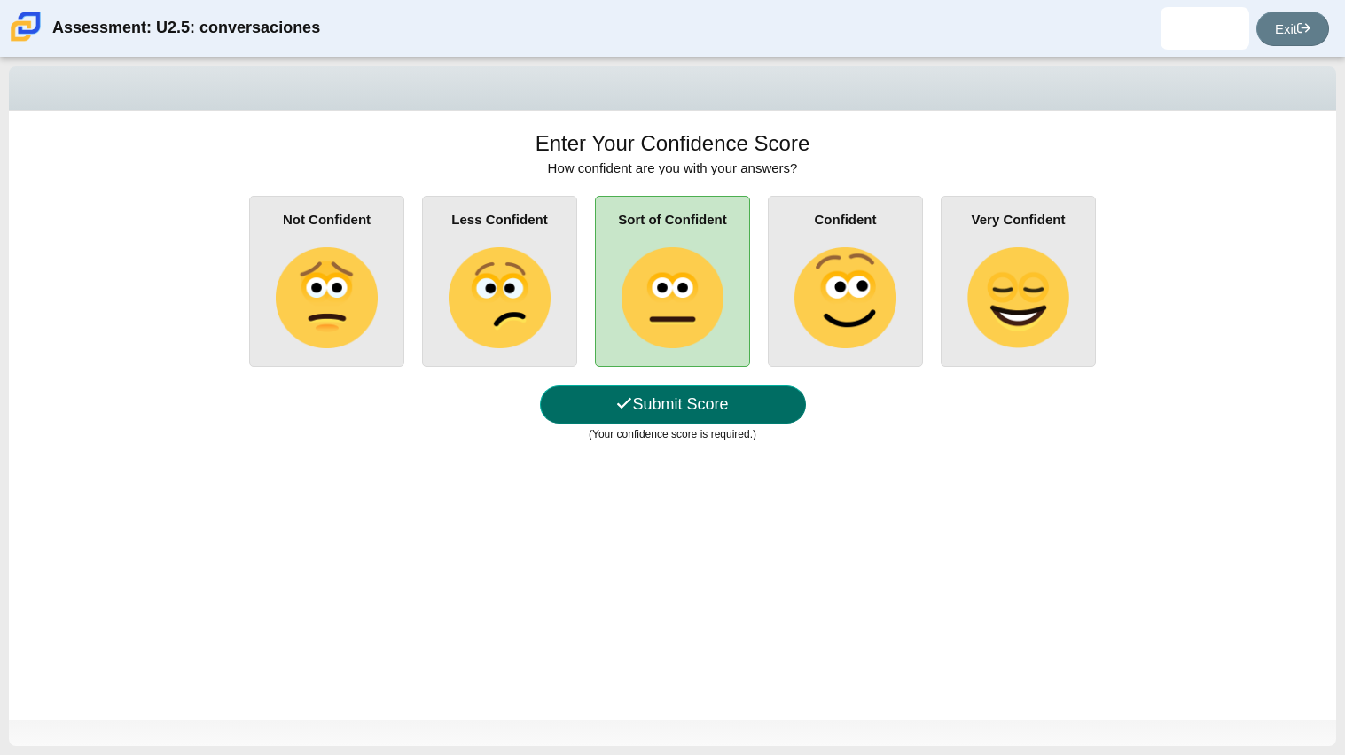
click at [700, 405] on button "Submit Score" at bounding box center [673, 405] width 266 height 38
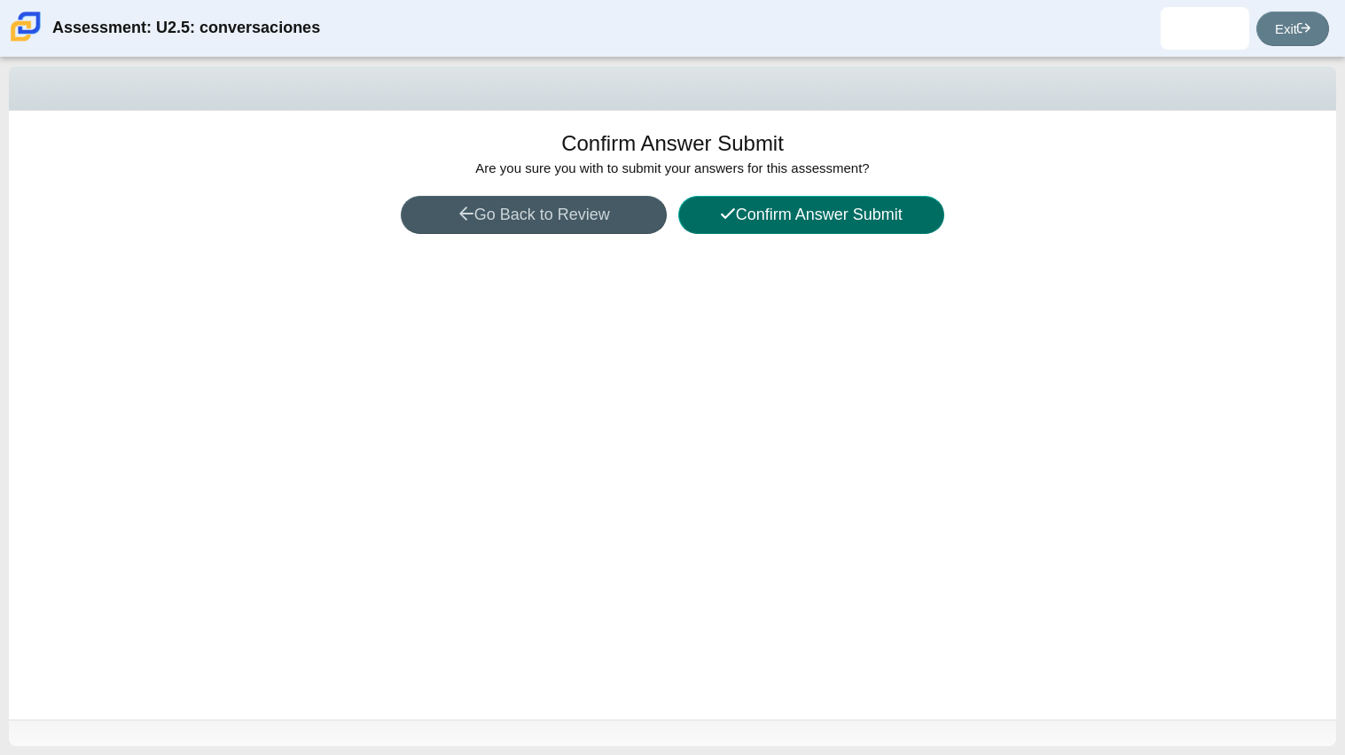
click at [806, 204] on button "Confirm Answer Submit" at bounding box center [811, 215] width 266 height 38
